Goal: Task Accomplishment & Management: Manage account settings

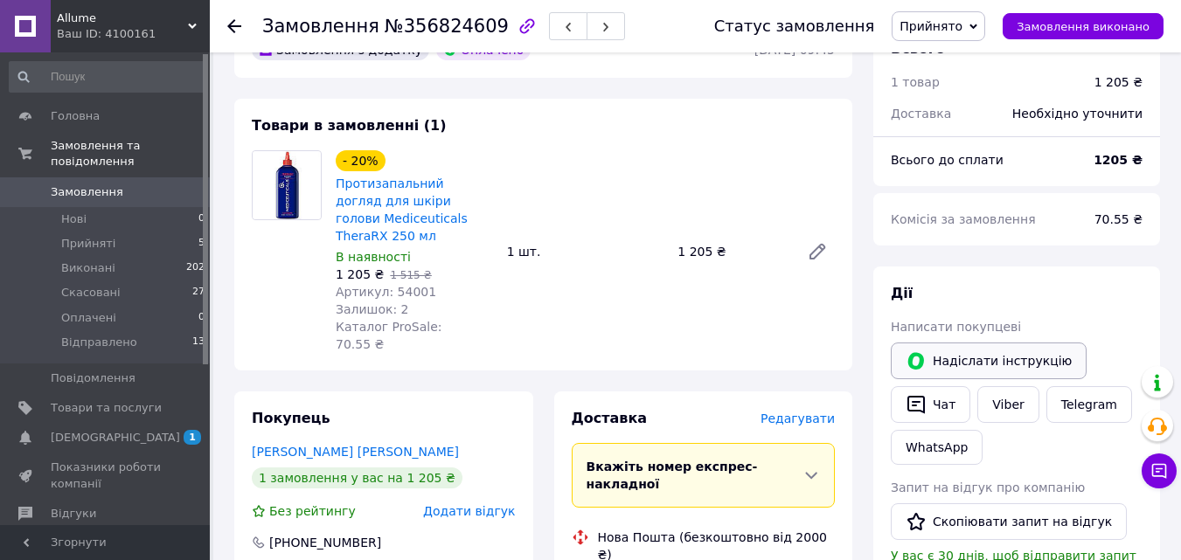
scroll to position [262, 0]
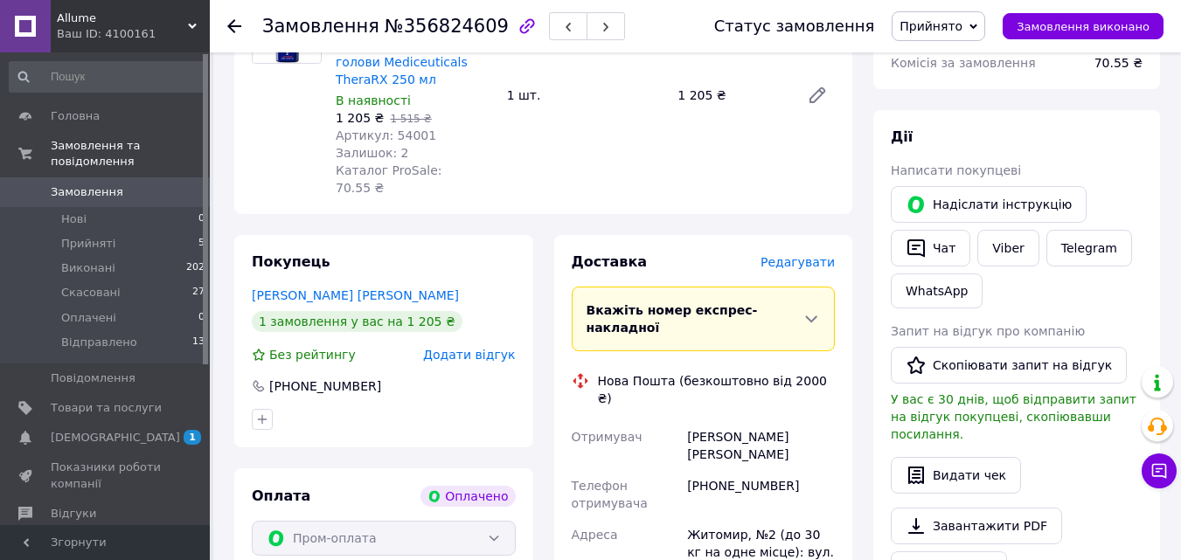
click at [102, 430] on span "[DEMOGRAPHIC_DATA]" at bounding box center [115, 438] width 129 height 16
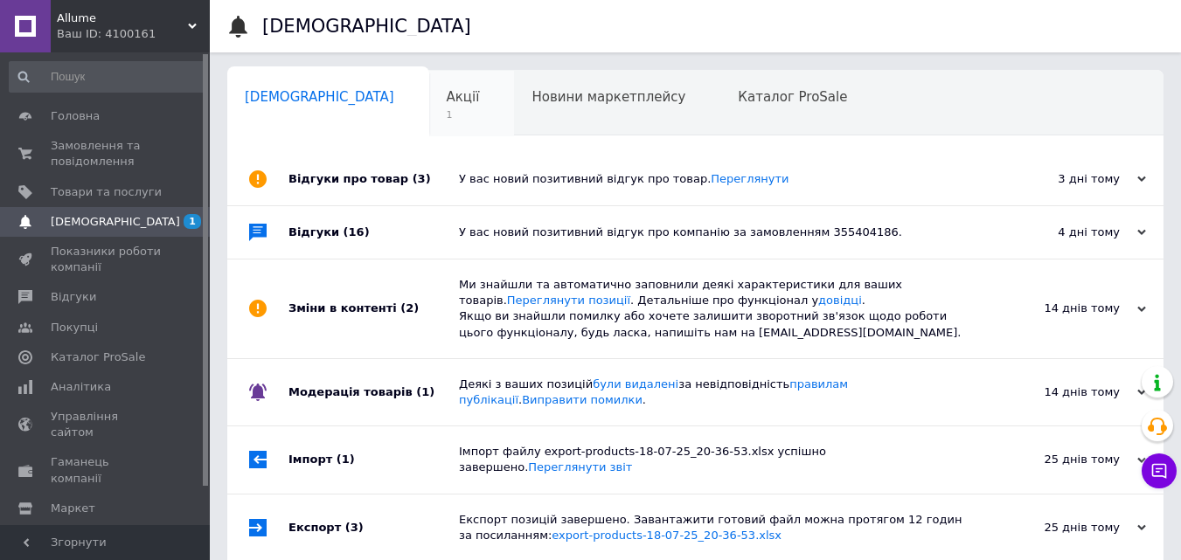
click at [447, 109] on span "1" at bounding box center [463, 114] width 33 height 13
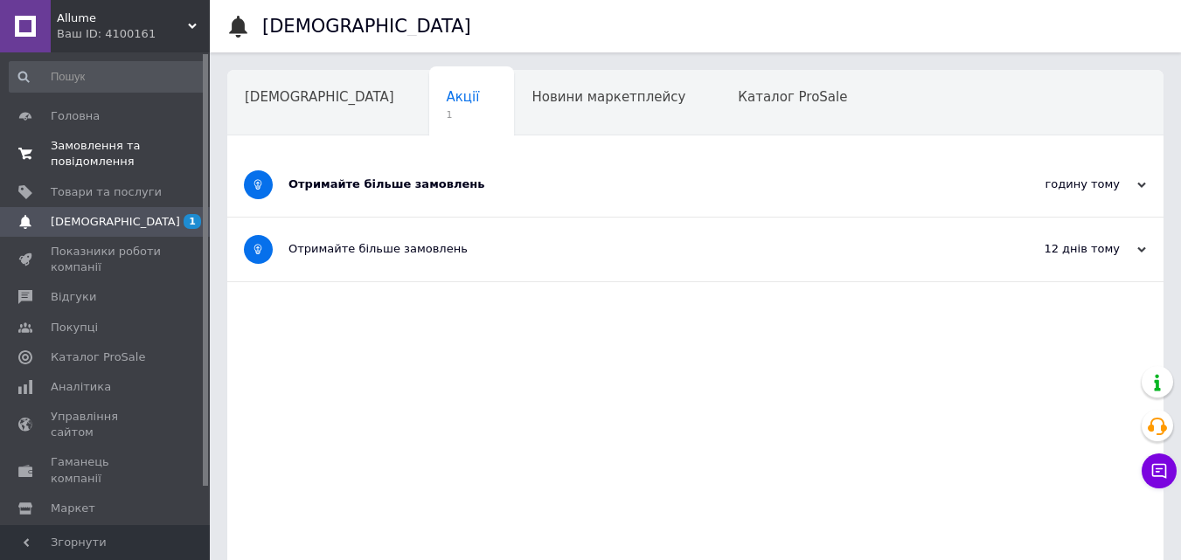
click at [79, 149] on span "Замовлення та повідомлення" at bounding box center [106, 153] width 111 height 31
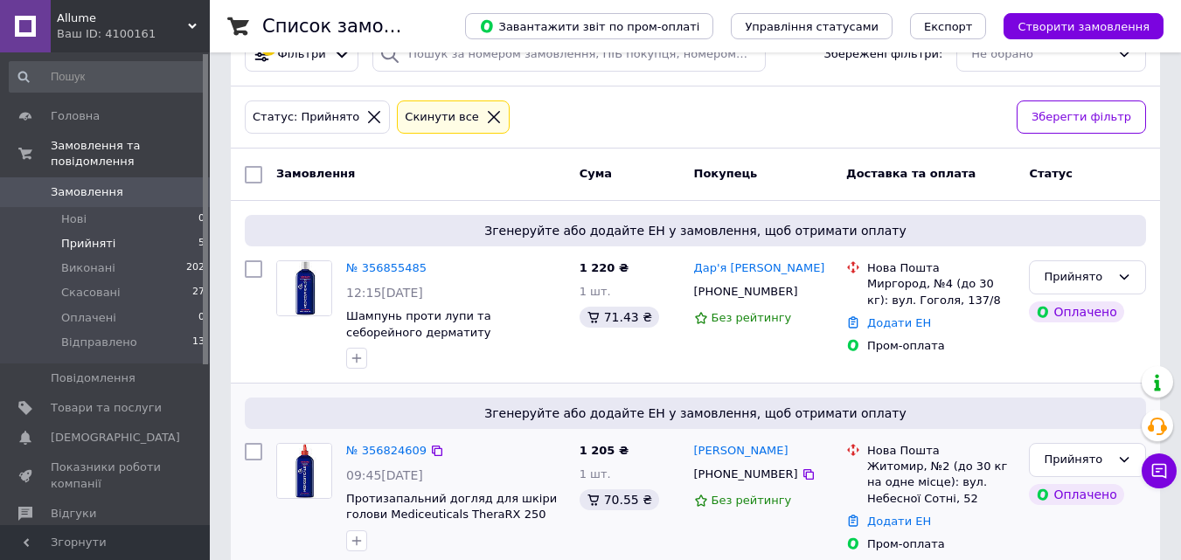
scroll to position [175, 0]
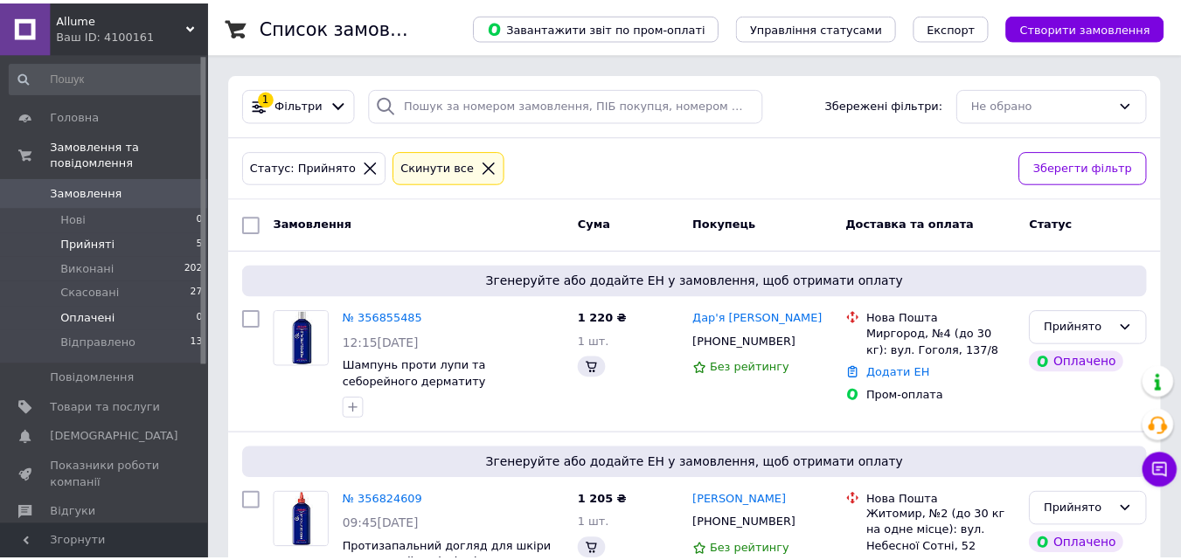
scroll to position [175, 0]
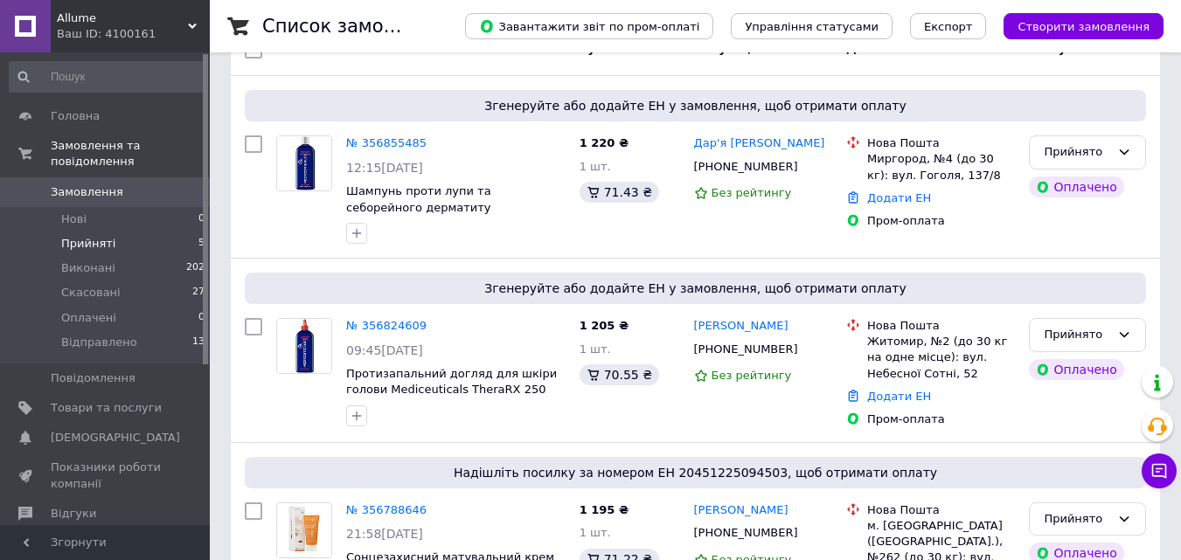
click at [97, 236] on span "Прийняті" at bounding box center [88, 244] width 54 height 16
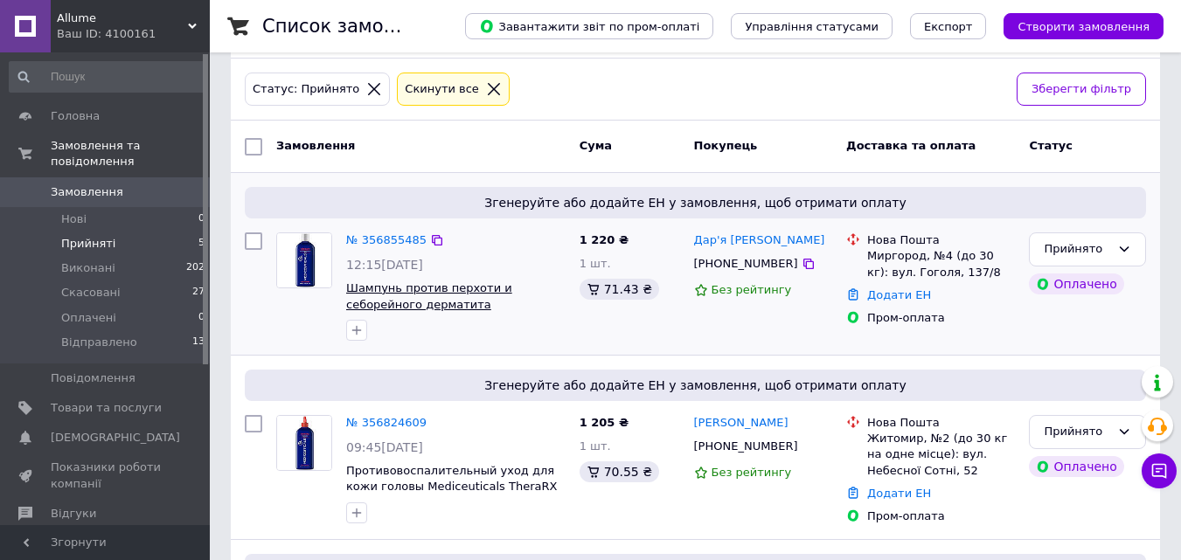
scroll to position [177, 0]
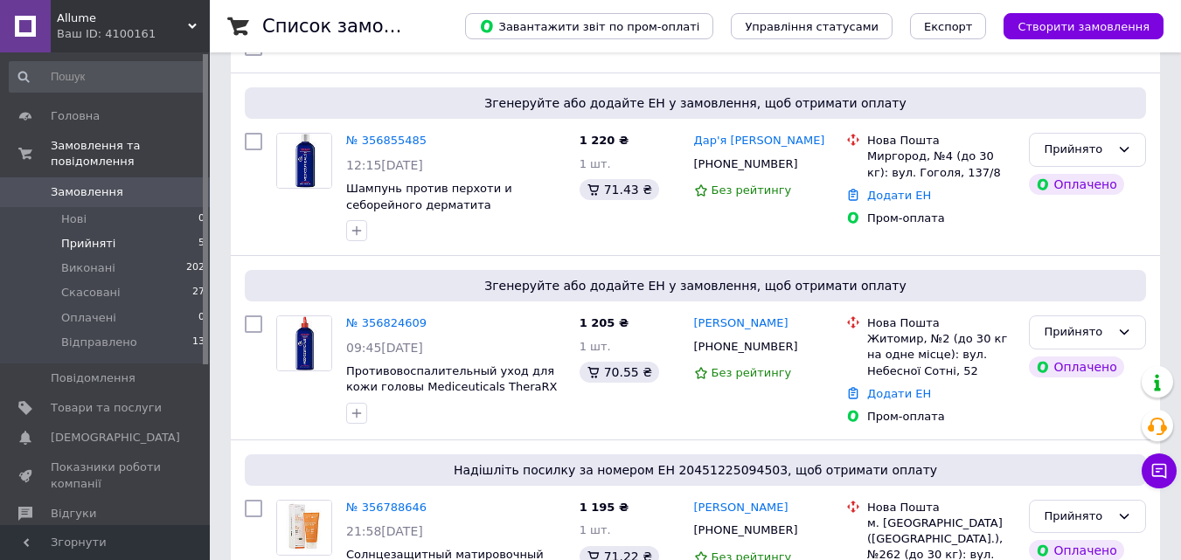
click at [121, 232] on li "Прийняті 5" at bounding box center [107, 244] width 215 height 24
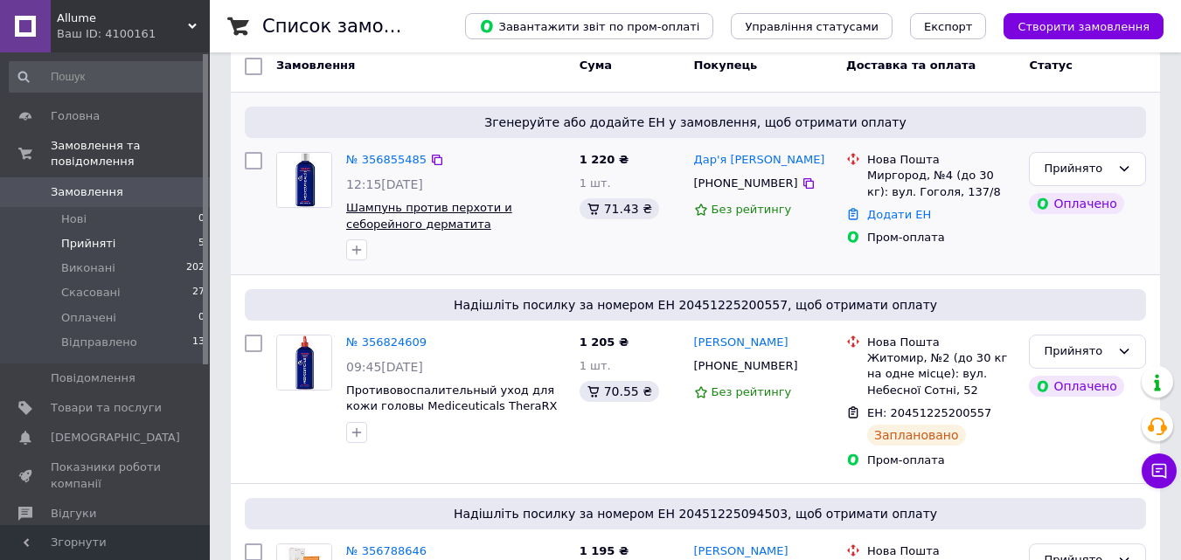
scroll to position [175, 0]
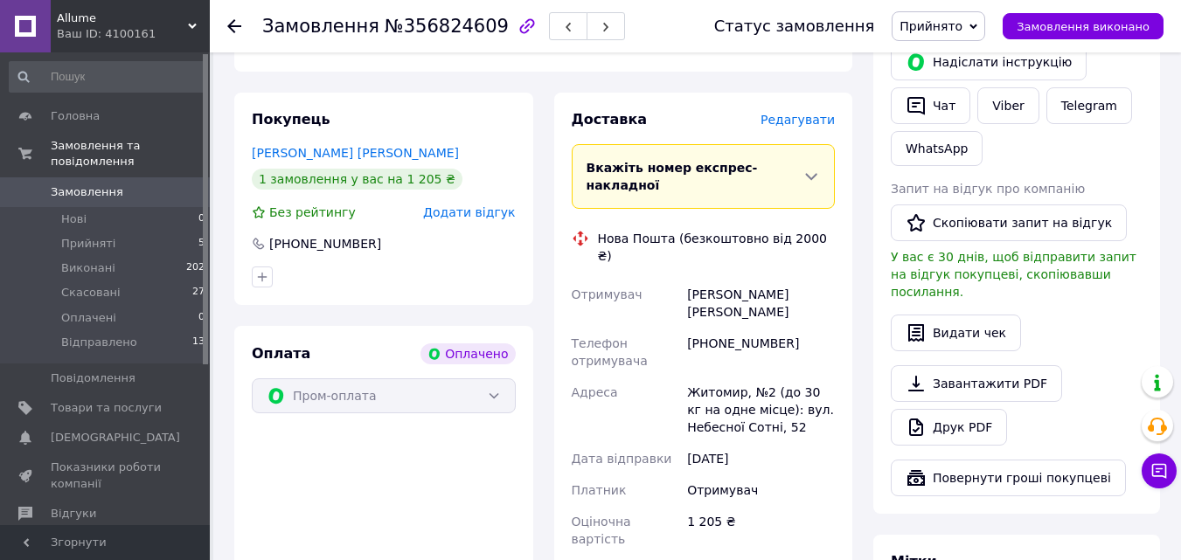
scroll to position [524, 0]
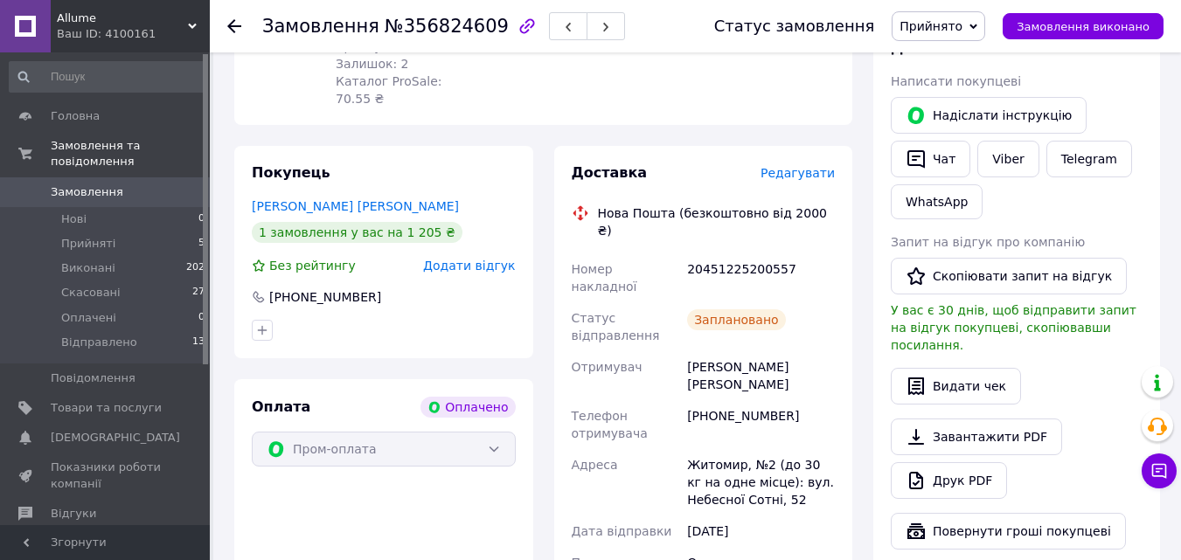
scroll to position [350, 0]
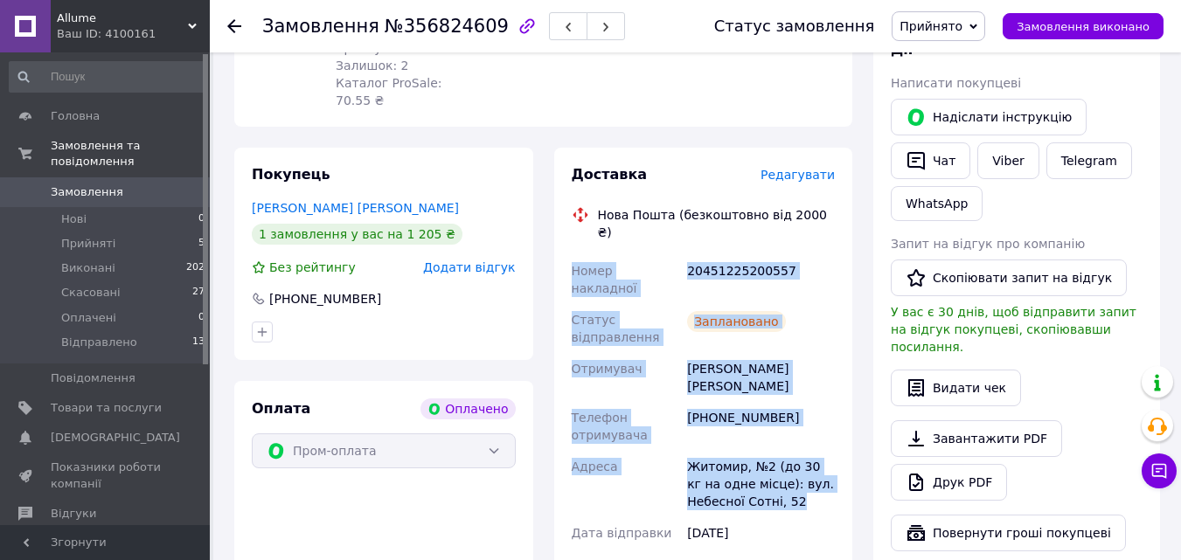
drag, startPoint x: 572, startPoint y: 236, endPoint x: 818, endPoint y: 437, distance: 318.0
click at [818, 437] on div "Номер накладної 20451225200557 Статус відправлення Заплановано Отримувач Кірейч…" at bounding box center [703, 466] width 271 height 423
copy div "Номер накладної 20451225200557 Статус відправлення Заплановано Отримувач Кірейч…"
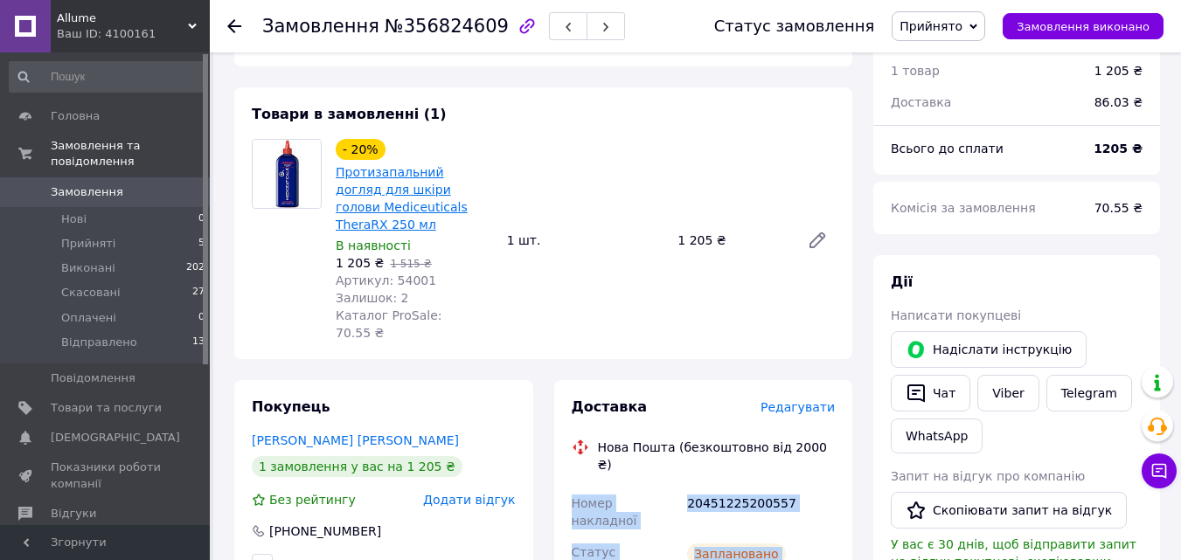
scroll to position [0, 0]
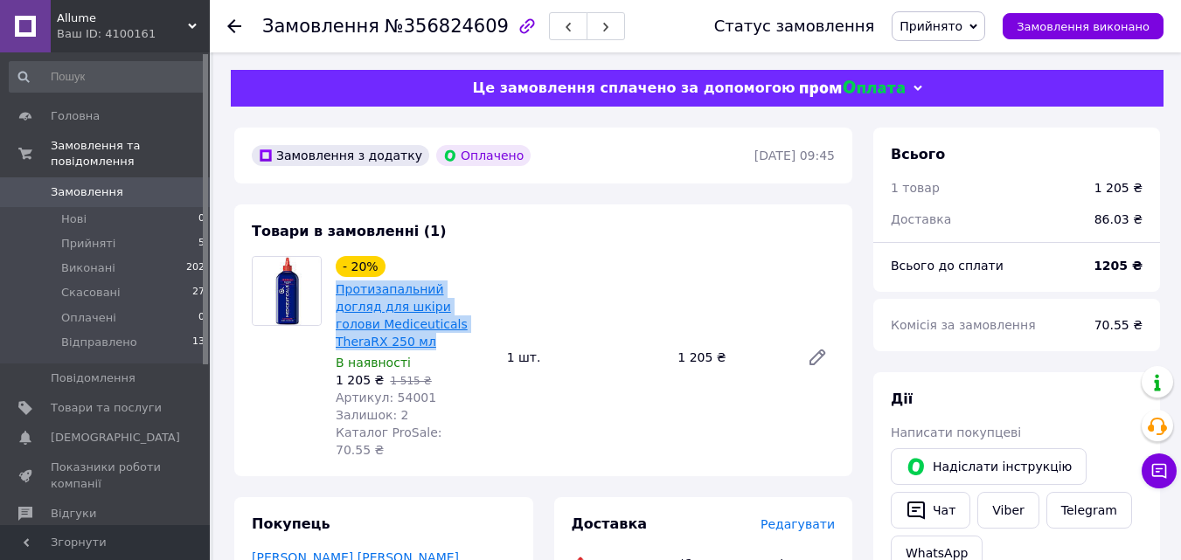
drag, startPoint x: 358, startPoint y: 343, endPoint x: 337, endPoint y: 295, distance: 51.6
click at [337, 295] on span "Протизапальний догляд для шкіри голови Mediceuticals TheraRX 250 мл" at bounding box center [414, 316] width 157 height 70
copy link "Протизапальний догляд для шкіри голови Mediceuticals TheraRX 250 мл"
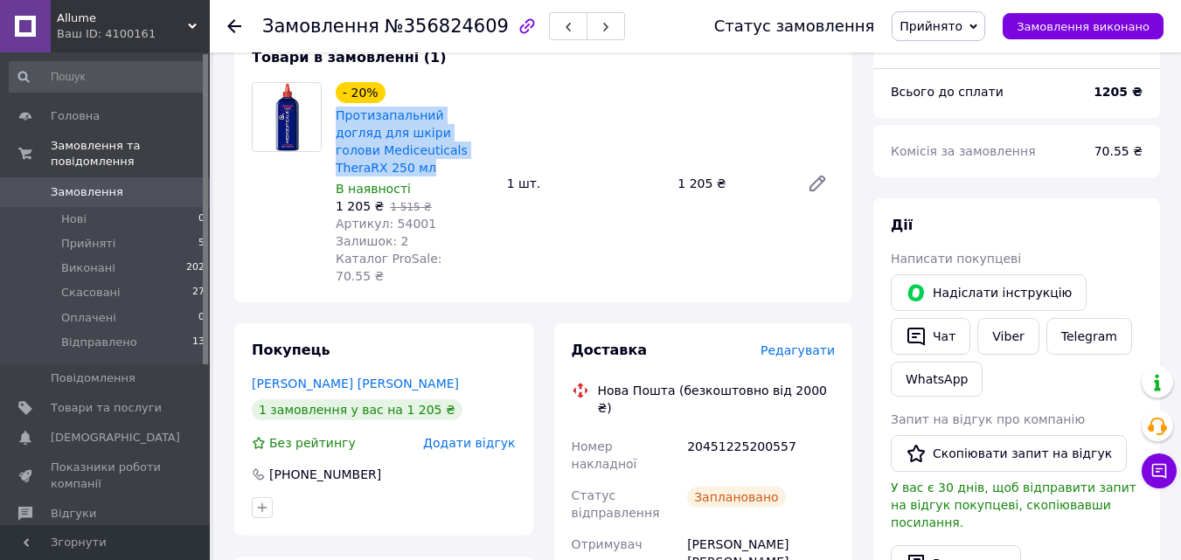
scroll to position [175, 0]
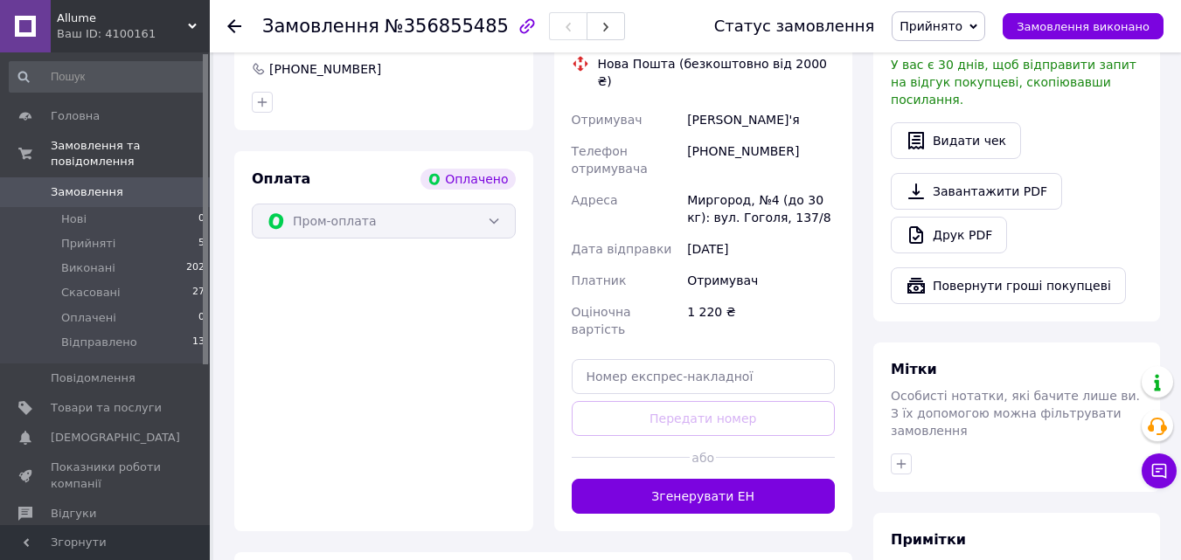
scroll to position [612, 0]
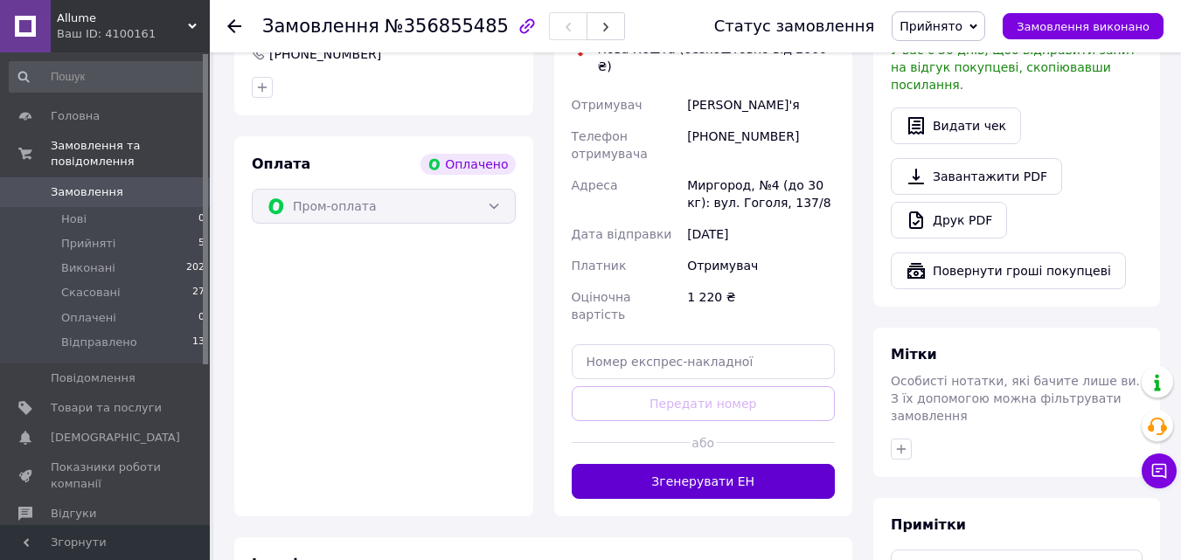
click at [668, 464] on button "Згенерувати ЕН" at bounding box center [704, 481] width 264 height 35
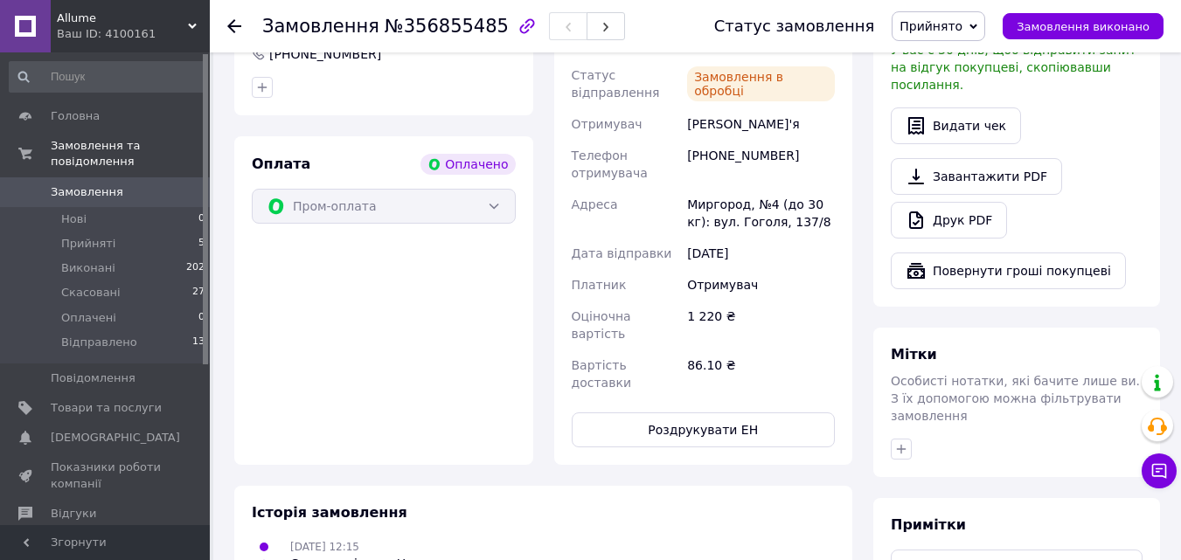
scroll to position [437, 0]
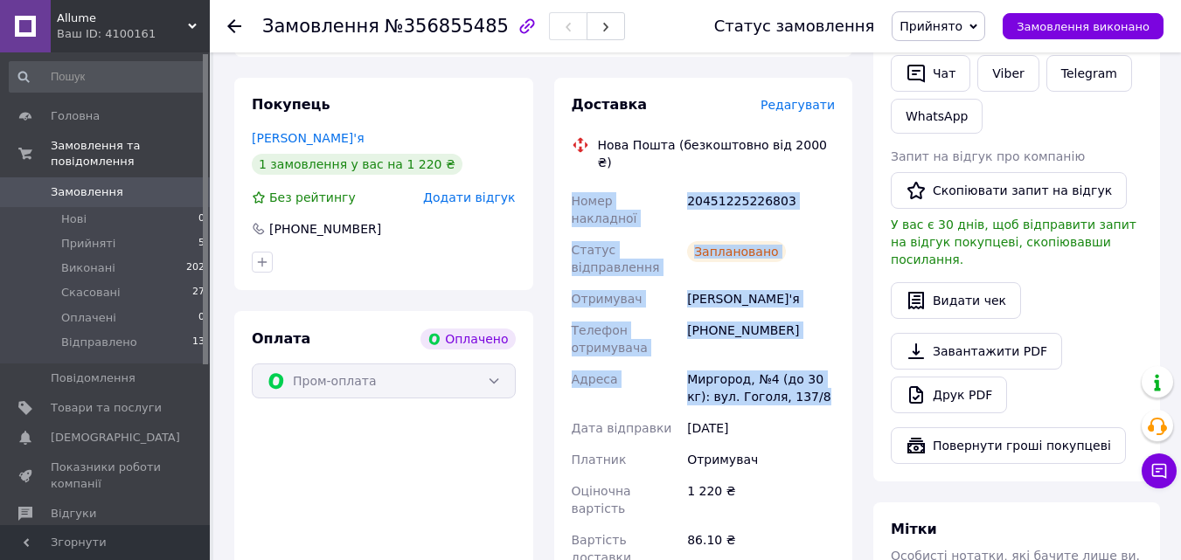
drag, startPoint x: 567, startPoint y: 143, endPoint x: 804, endPoint y: 332, distance: 302.9
click at [804, 332] on div "Номер накладної 20451225226803 Статус відправлення Заплановано Отримувач [PERSO…" at bounding box center [703, 379] width 271 height 388
copy div "Номер накладної 20451225226803 Статус відправлення Заплановано Отримувач [PERSO…"
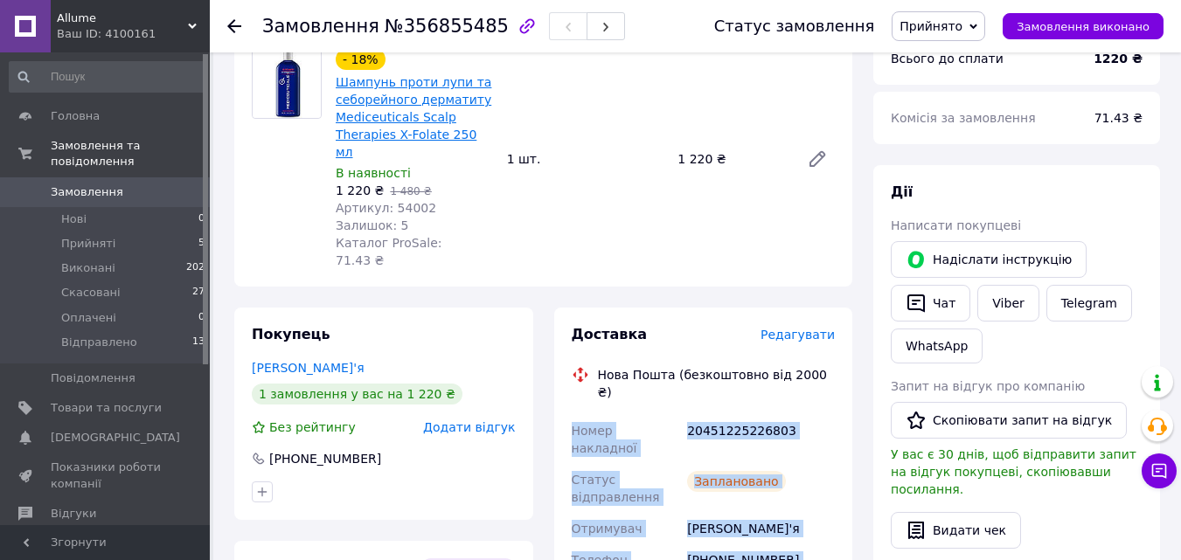
scroll to position [0, 0]
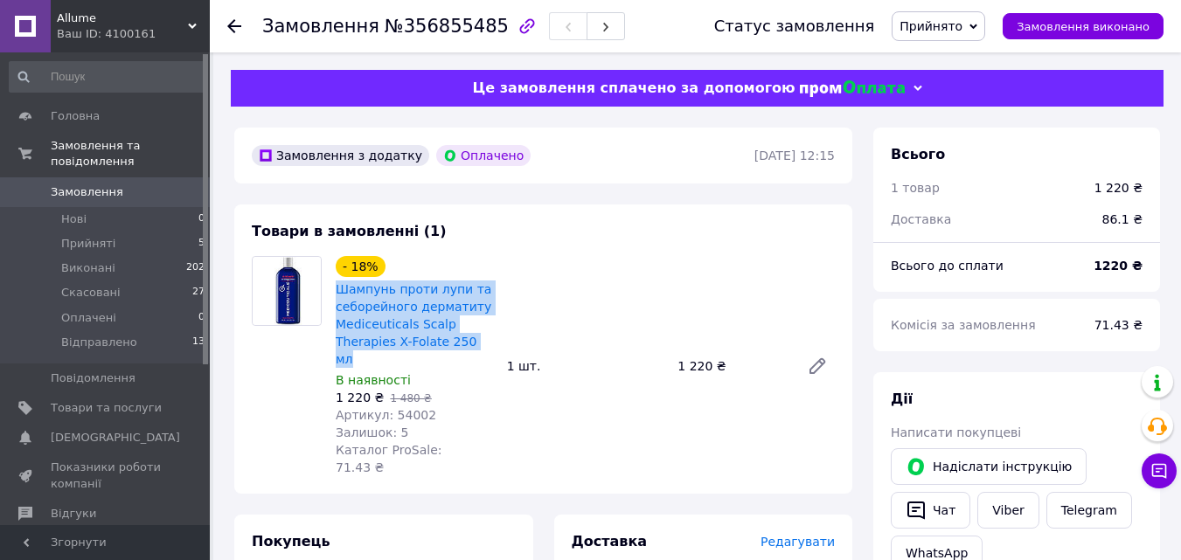
drag, startPoint x: 376, startPoint y: 295, endPoint x: 332, endPoint y: 290, distance: 44.0
click at [332, 290] on div "- 18% Шампунь проти лупи та себорейного дерматиту Mediceuticals Scalp Therapies…" at bounding box center [414, 366] width 171 height 227
copy link "Шампунь проти лупи та себорейного дерматиту Mediceuticals Scalp Therapies X-Fol…"
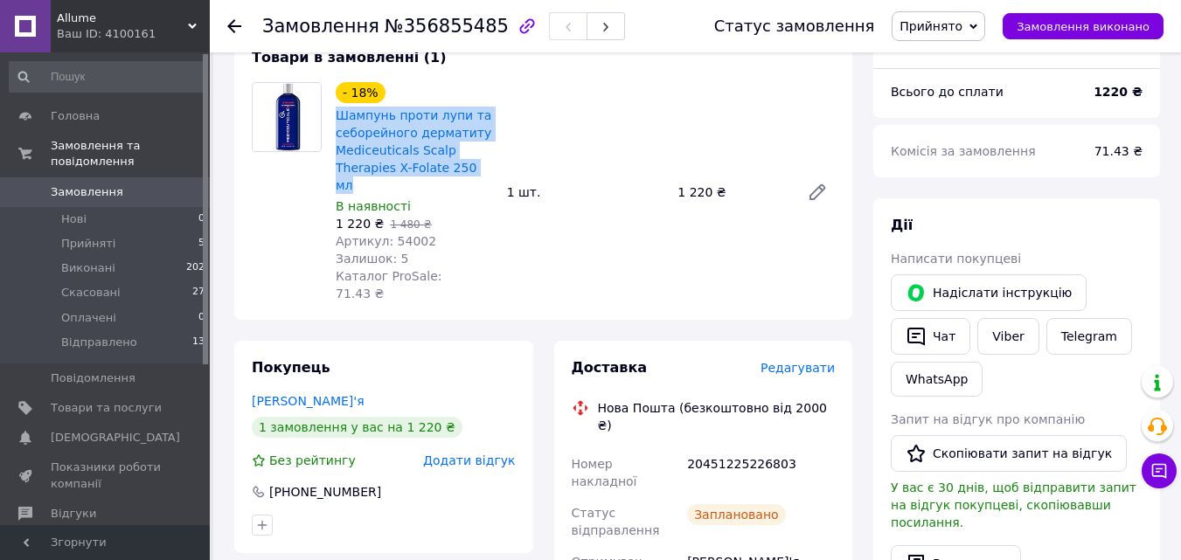
scroll to position [175, 0]
